Goal: Find specific page/section: Find specific page/section

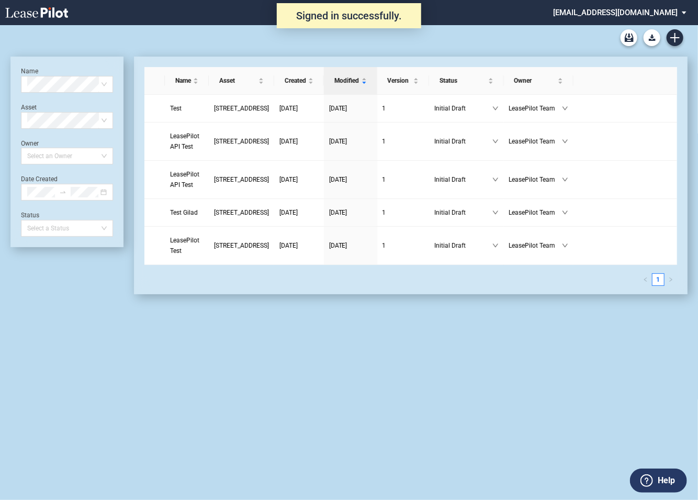
click at [616, 15] on md-select "[EMAIL_ADDRESS][DOMAIN_NAME] Super Admin Area Admin Area Settings Sign Out" at bounding box center [623, 12] width 143 height 24
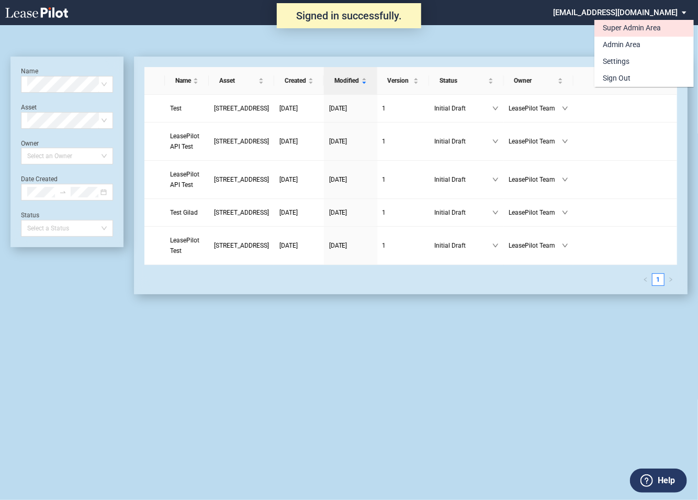
click at [615, 28] on div "Super Admin Area" at bounding box center [632, 28] width 58 height 10
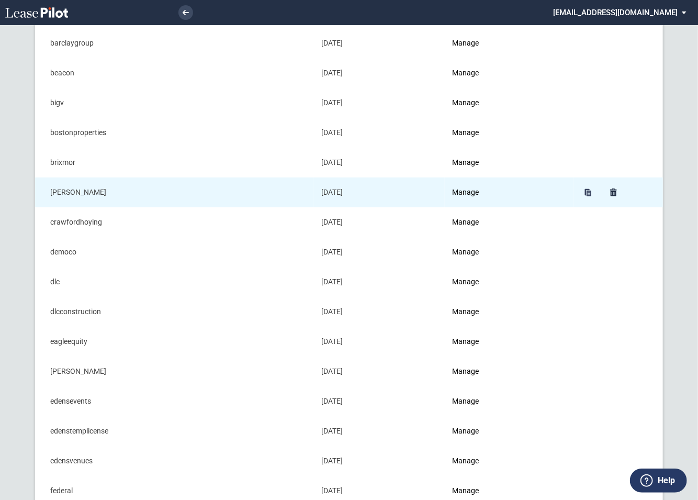
scroll to position [120, 0]
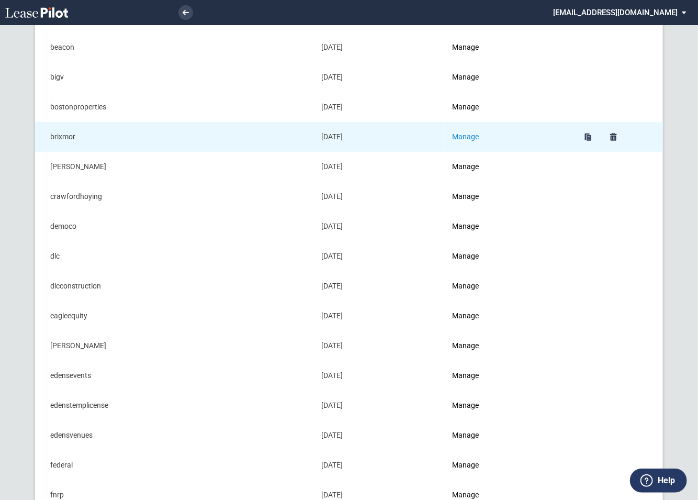
click at [476, 132] on link "Manage" at bounding box center [465, 136] width 27 height 8
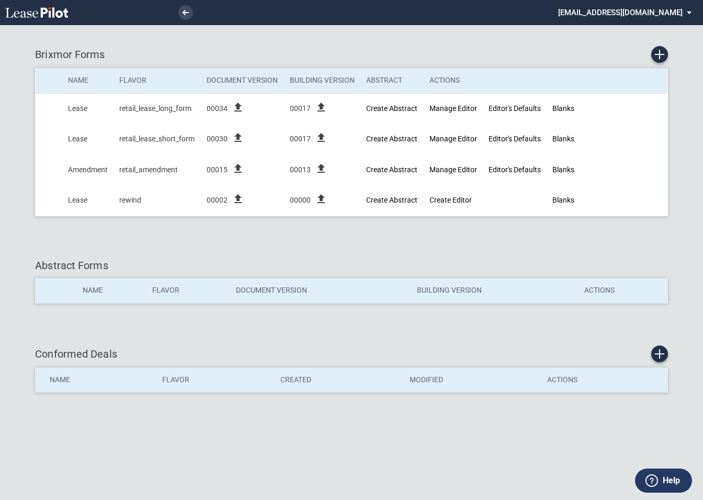
click at [653, 15] on md-select "[EMAIL_ADDRESS][DOMAIN_NAME] Super Admin Area Admin Area Settings Sign Out" at bounding box center [628, 12] width 143 height 24
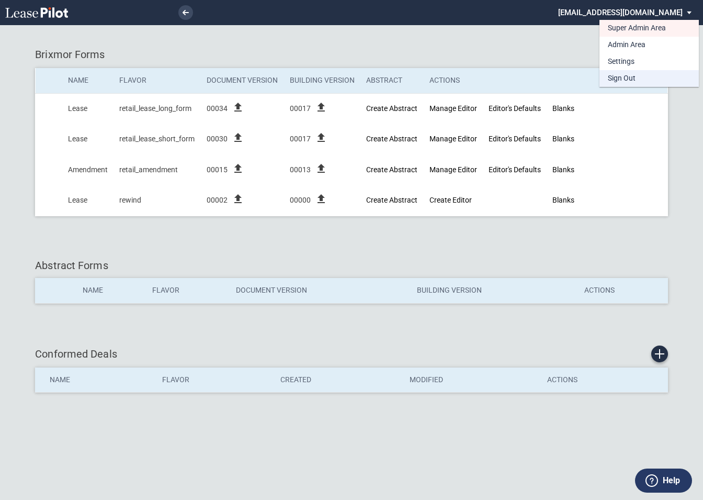
click at [626, 77] on div "Sign Out" at bounding box center [622, 78] width 28 height 10
